Goal: Transaction & Acquisition: Purchase product/service

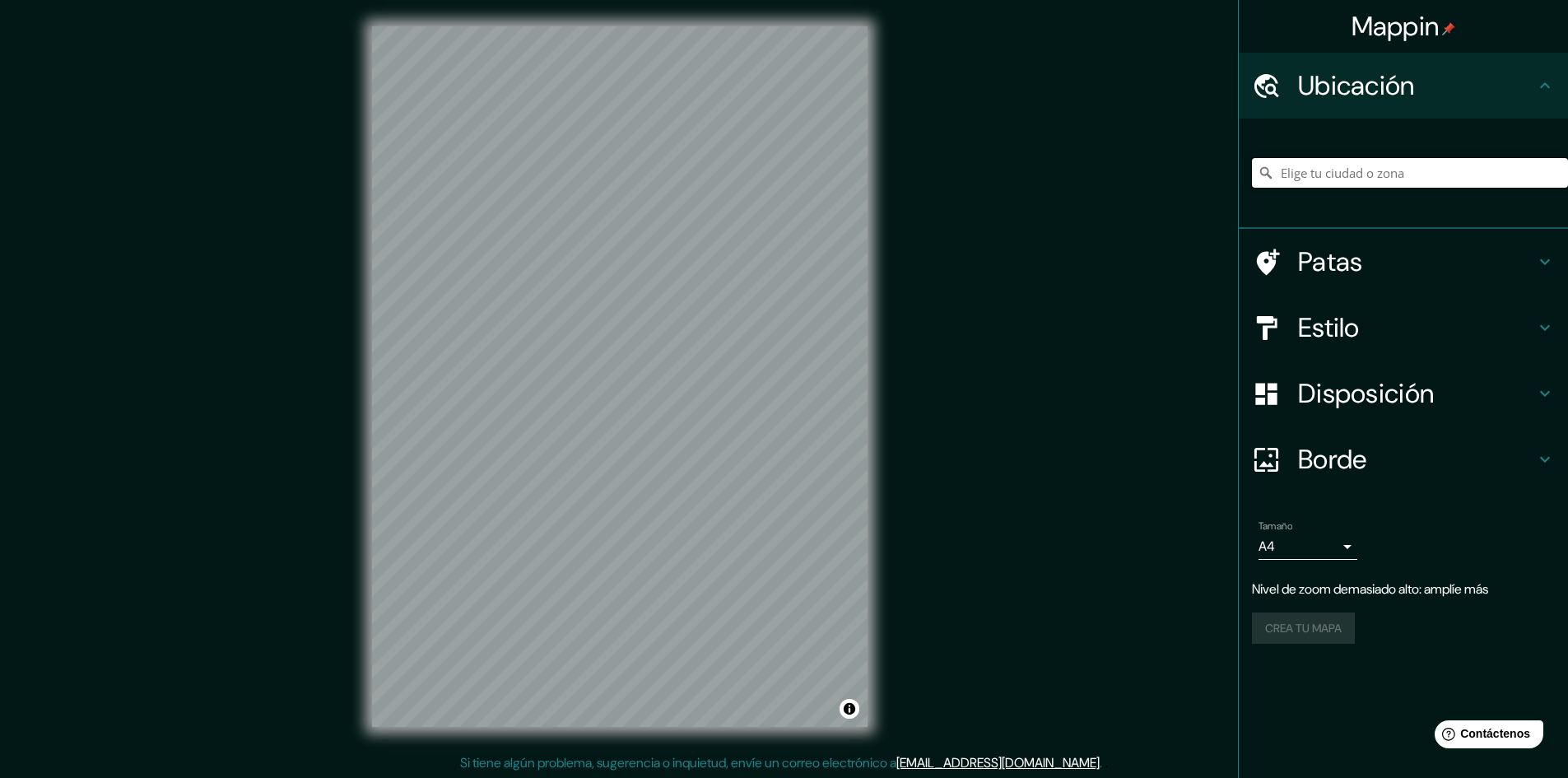
click at [1413, 177] on input "Elige tu ciudad o zona" at bounding box center [1410, 173] width 316 height 30
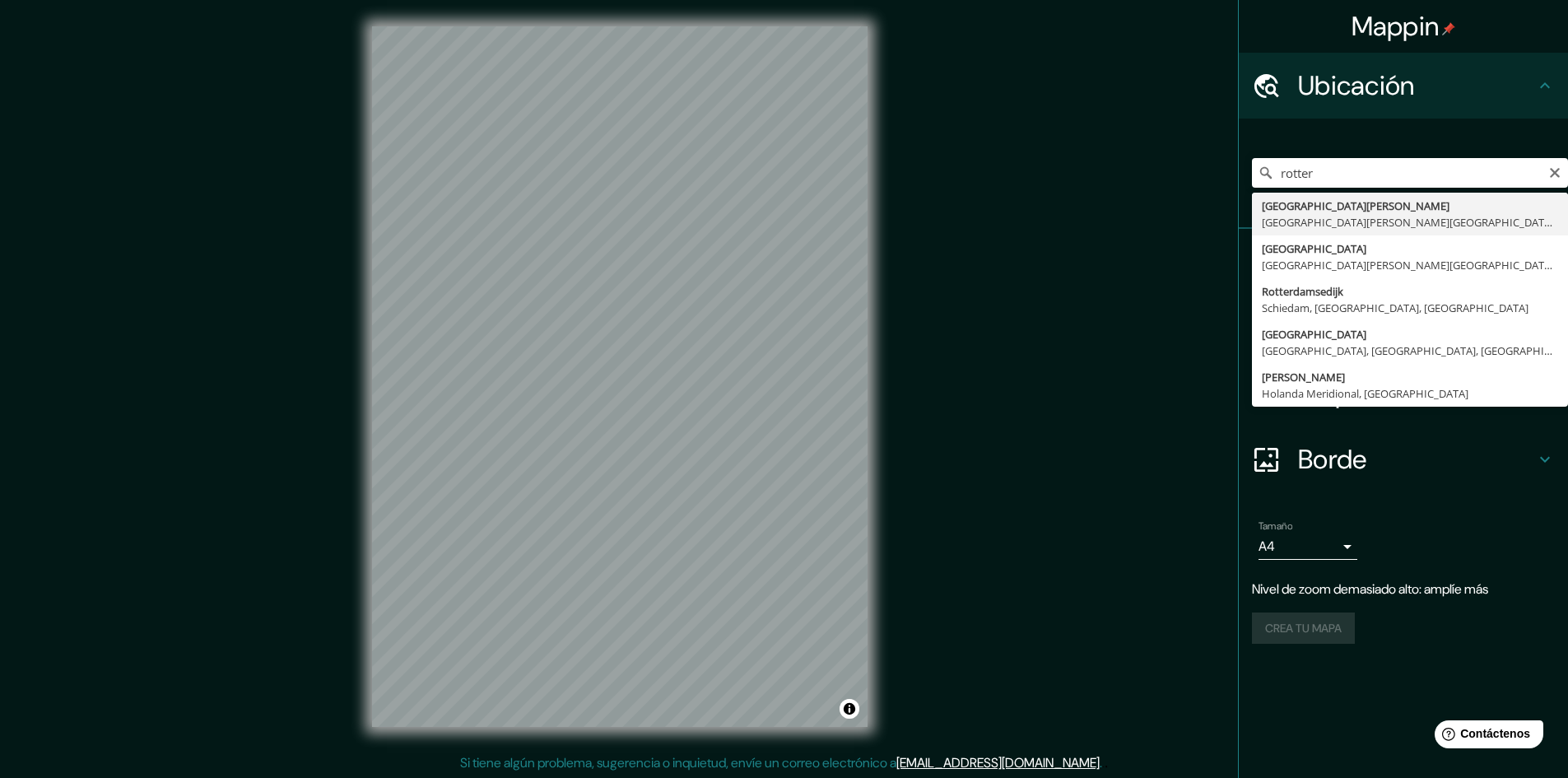
type input "[GEOGRAPHIC_DATA], [GEOGRAPHIC_DATA][PERSON_NAME][GEOGRAPHIC_DATA], [GEOGRAPHIC…"
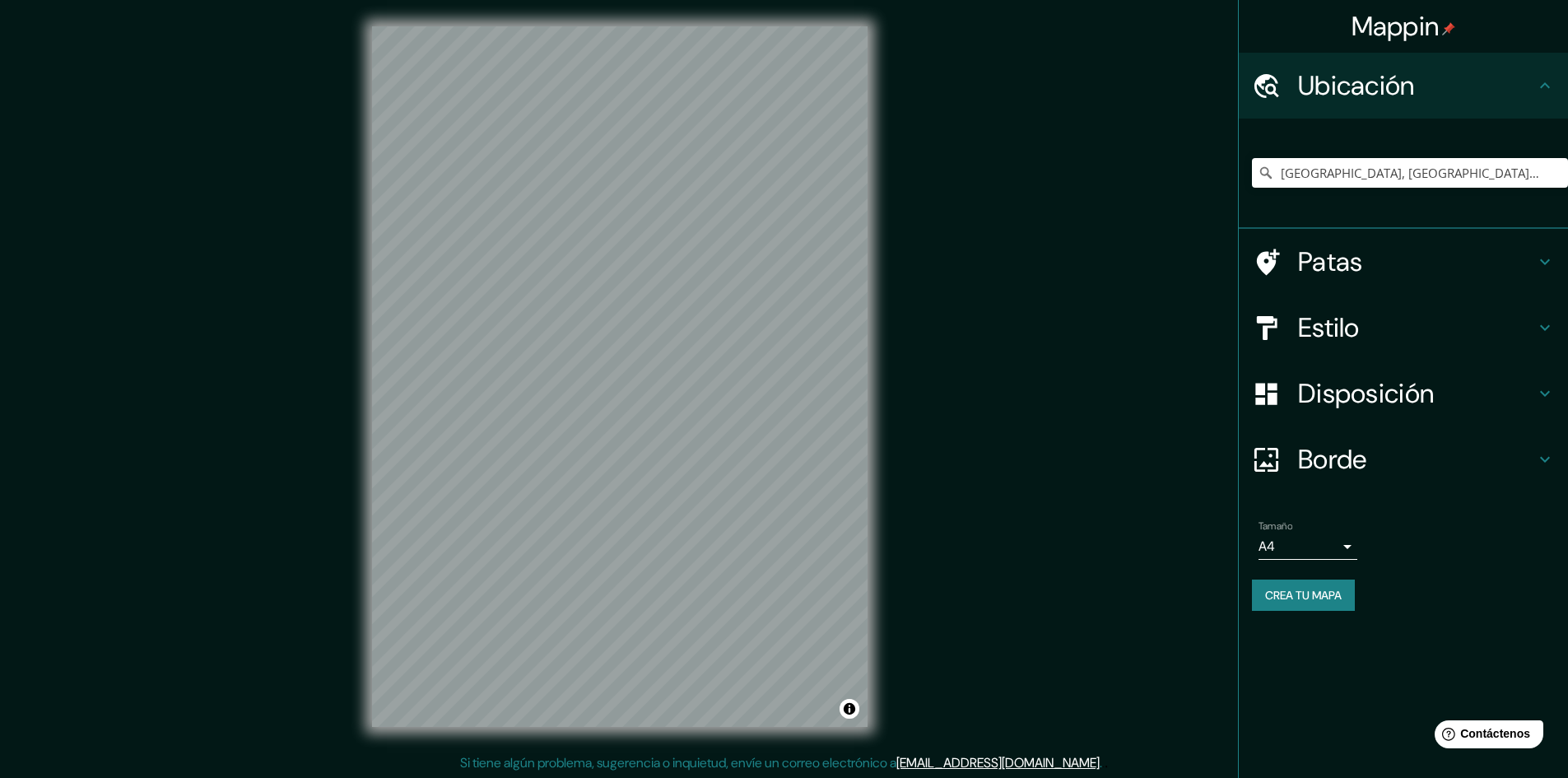
click at [1509, 93] on h4 "Ubicación" at bounding box center [1416, 86] width 237 height 33
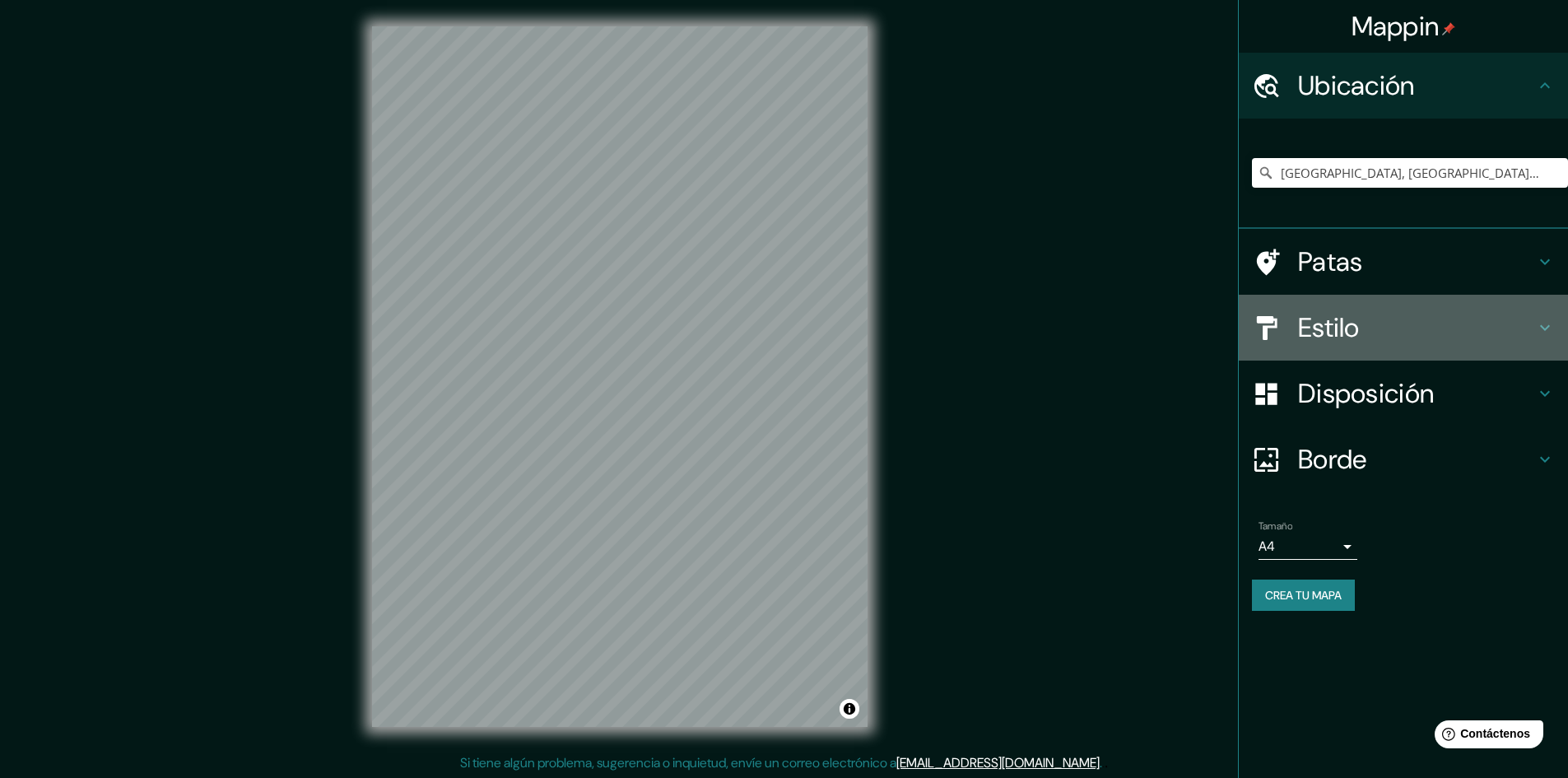
click at [1429, 330] on h4 "Estilo" at bounding box center [1416, 328] width 237 height 33
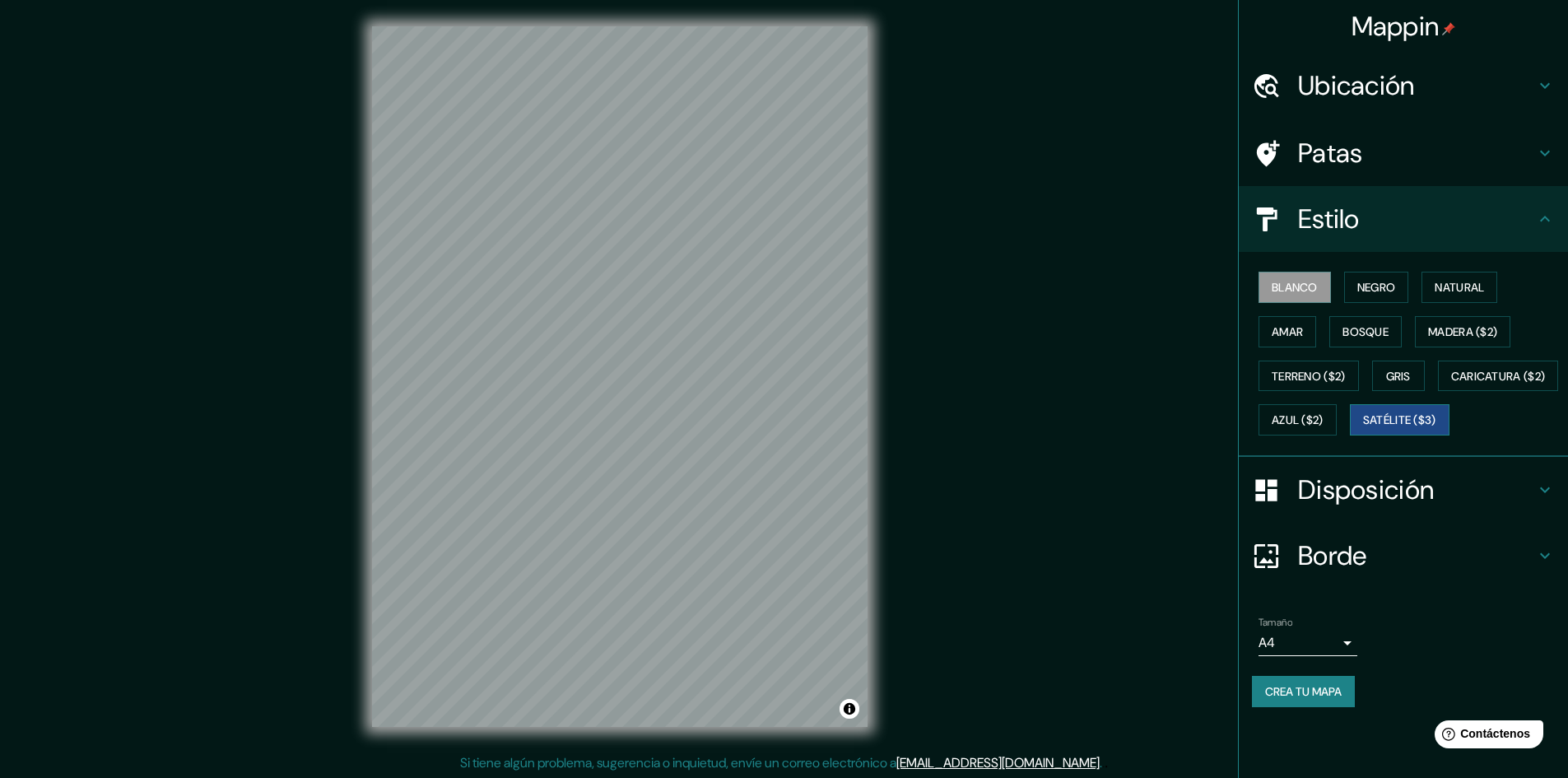
click at [1363, 428] on font "Satélite ($3)" at bounding box center [1399, 420] width 73 height 15
click at [1284, 325] on font "Amar" at bounding box center [1287, 331] width 31 height 15
click at [1315, 293] on font "Blanco" at bounding box center [1294, 287] width 46 height 15
click at [1372, 336] on font "Bosque" at bounding box center [1365, 331] width 46 height 15
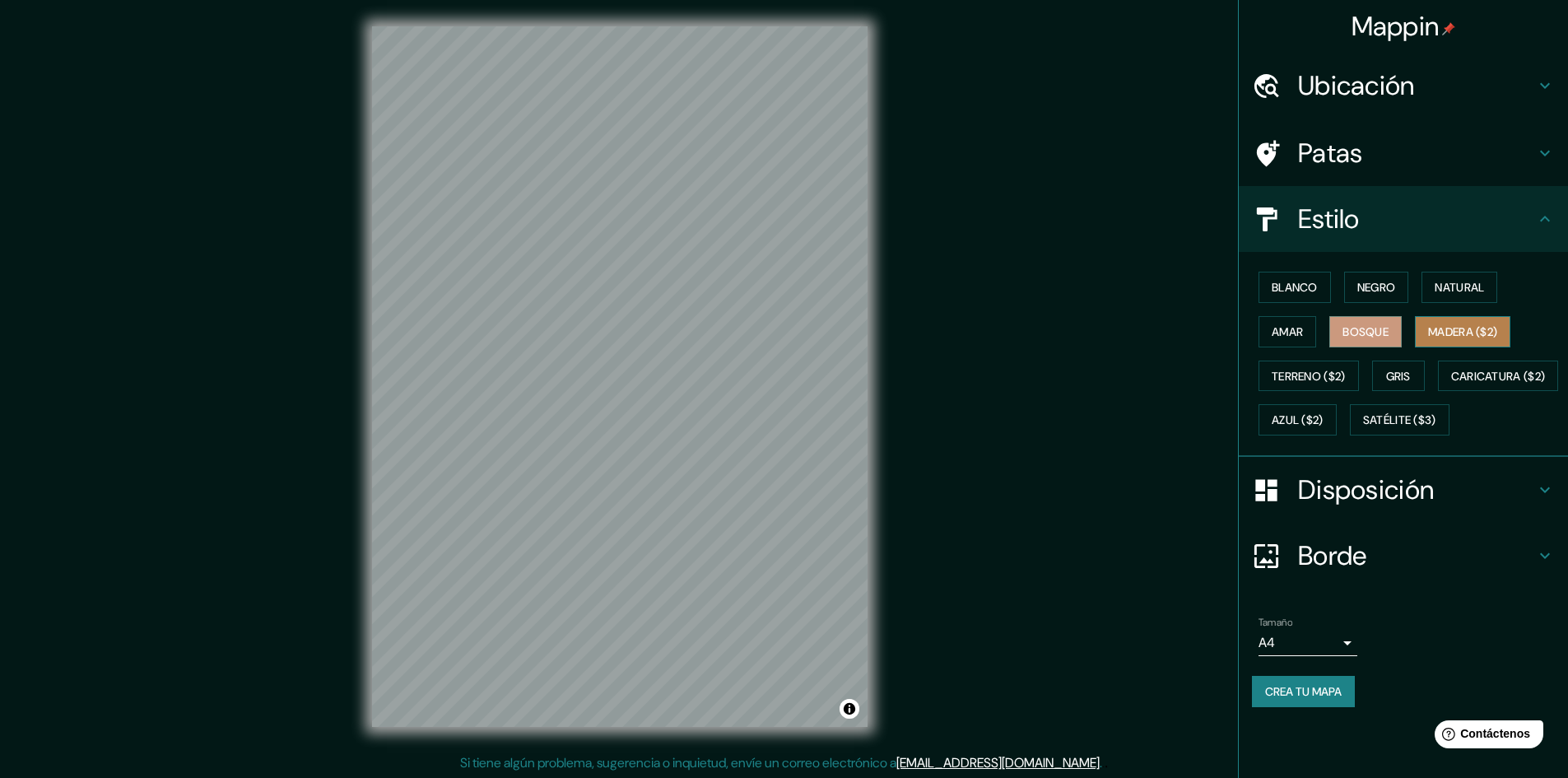
click at [1495, 323] on font "Madera ($2)" at bounding box center [1462, 331] width 69 height 21
click at [1451, 384] on font "Caricatura ($2)" at bounding box center [1498, 376] width 94 height 15
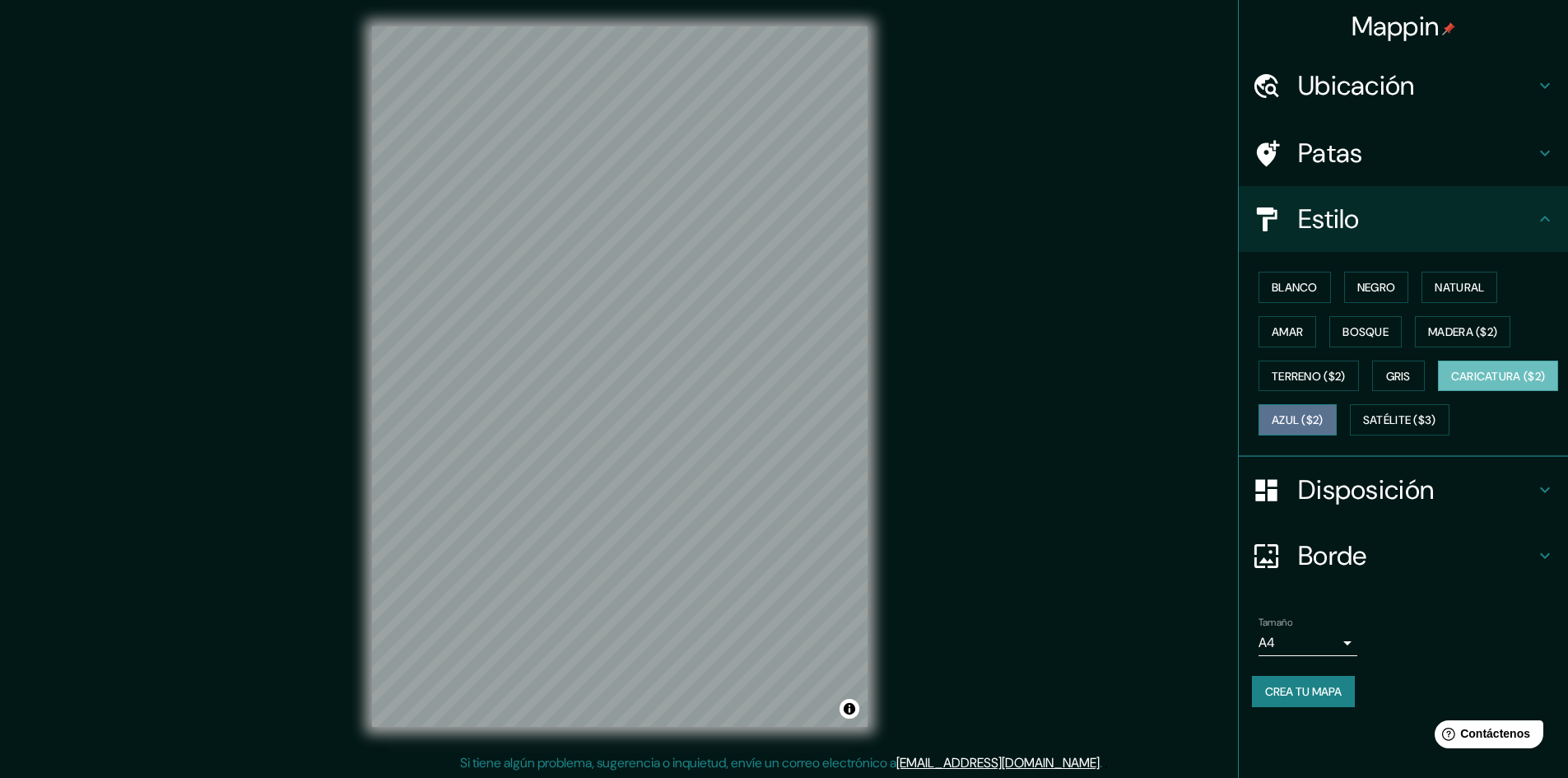
click at [1336, 420] on button "Azul ($2)" at bounding box center [1297, 420] width 78 height 31
click at [1422, 382] on button "Gris" at bounding box center [1398, 376] width 52 height 31
click at [1396, 283] on font "Negro" at bounding box center [1377, 287] width 38 height 15
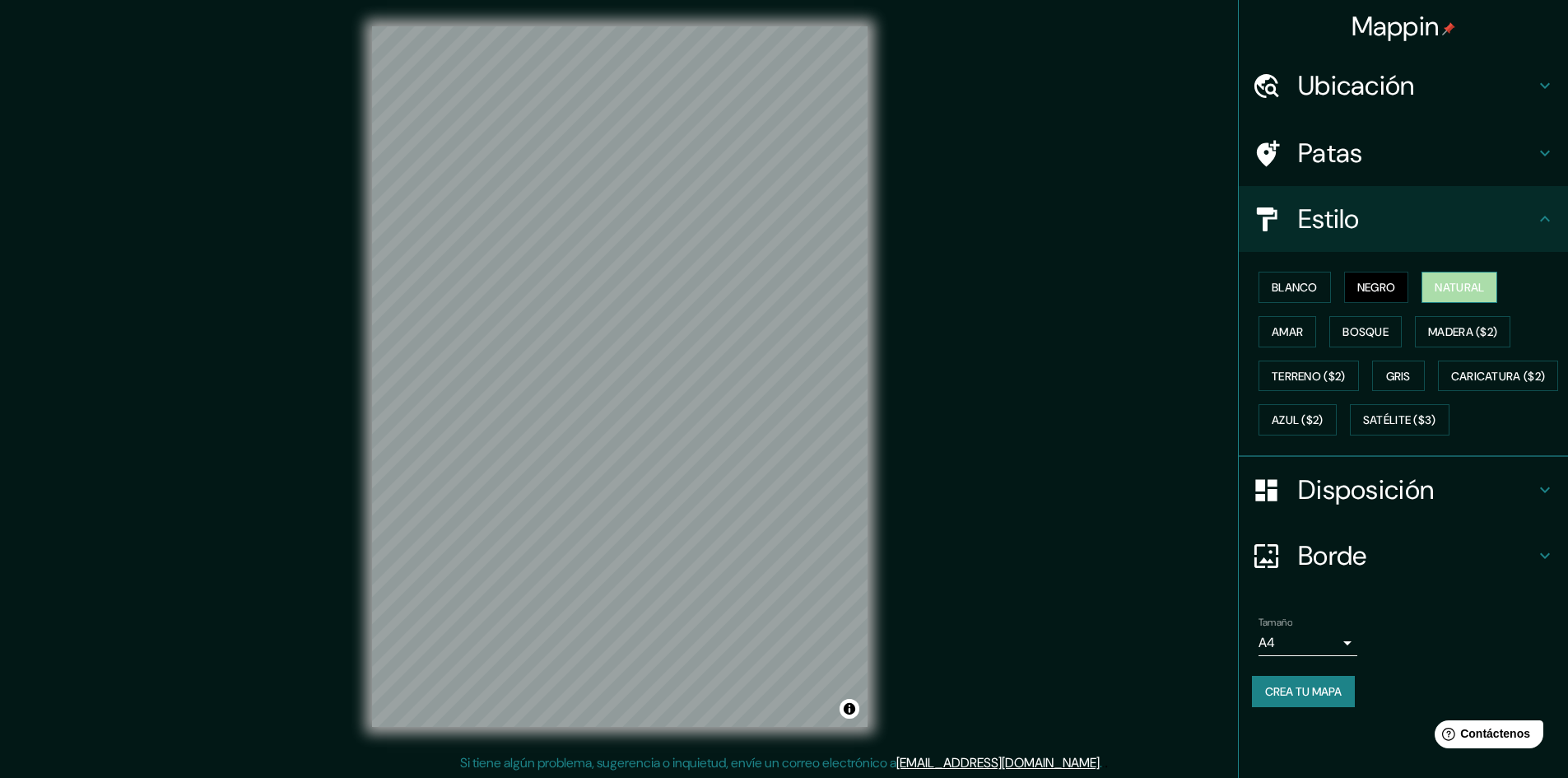
click at [1462, 280] on font "Natural" at bounding box center [1459, 287] width 49 height 15
click at [1336, 425] on button "Azul ($2)" at bounding box center [1297, 420] width 78 height 31
click at [1480, 283] on font "Natural" at bounding box center [1459, 287] width 49 height 15
